Goal: Navigation & Orientation: Understand site structure

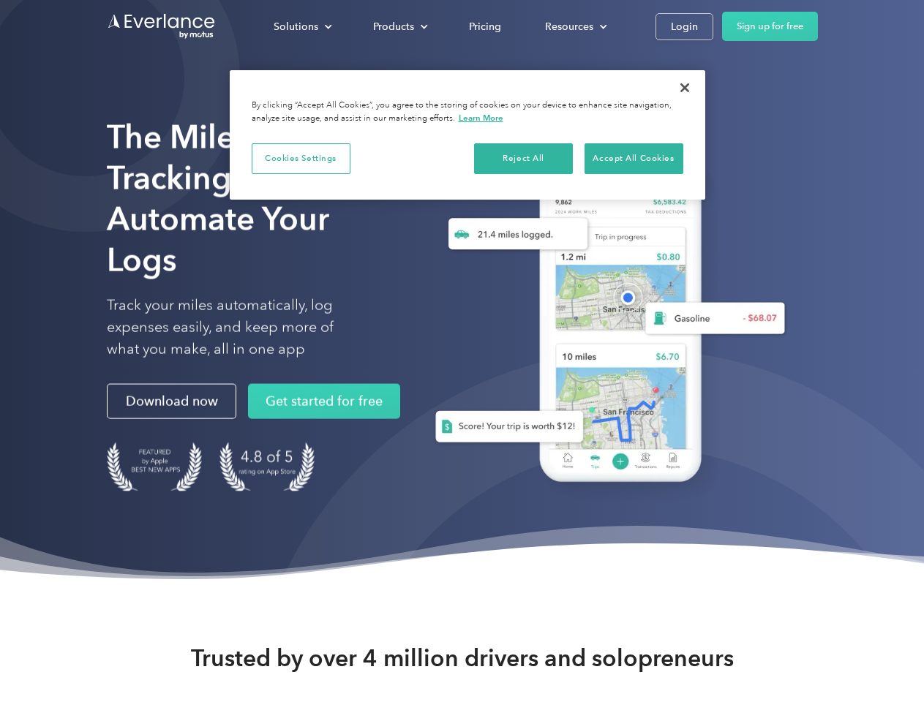
click at [302, 26] on div "Solutions" at bounding box center [296, 27] width 45 height 18
click at [399, 26] on div "Products" at bounding box center [393, 27] width 41 height 18
click at [574, 26] on div "Resources" at bounding box center [569, 27] width 48 height 18
click at [301, 158] on button "Cookies Settings" at bounding box center [301, 158] width 99 height 31
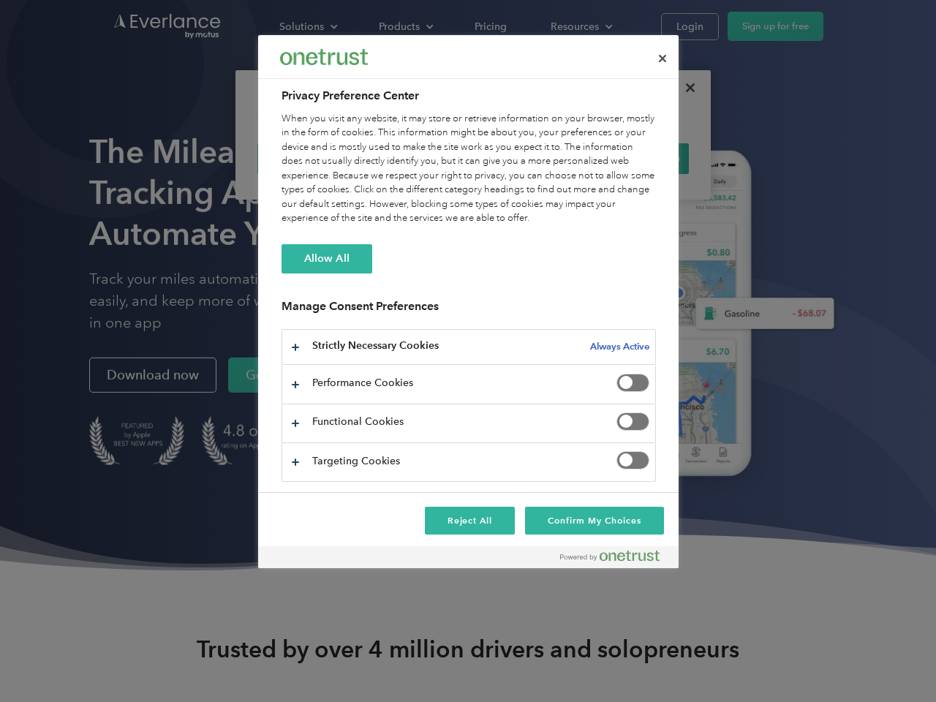
click at [524, 158] on div "When you visit any website, it may store or retrieve information on your browse…" at bounding box center [469, 169] width 375 height 114
click at [633, 158] on div "When you visit any website, it may store or retrieve information on your browse…" at bounding box center [469, 169] width 375 height 114
click at [685, 88] on div at bounding box center [468, 351] width 936 height 702
